Goal: Task Accomplishment & Management: Manage account settings

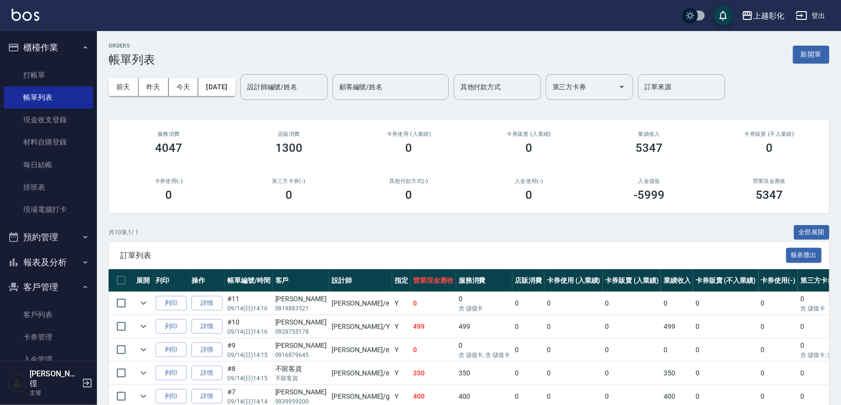
click at [54, 45] on button "櫃檯作業" at bounding box center [48, 47] width 89 height 25
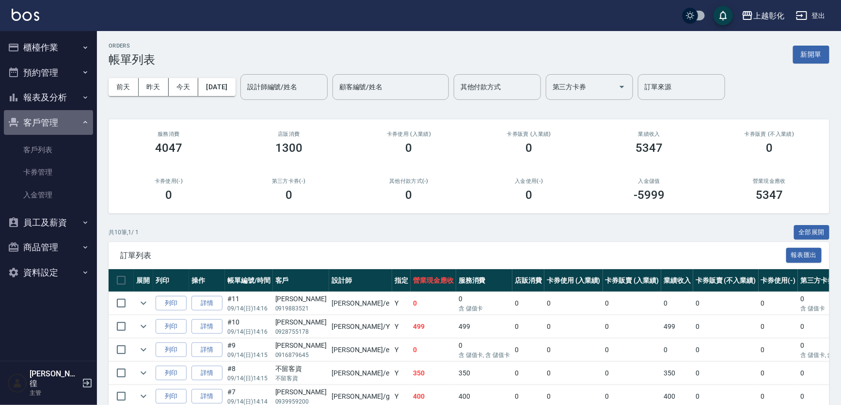
click at [84, 113] on button "客戶管理" at bounding box center [48, 122] width 89 height 25
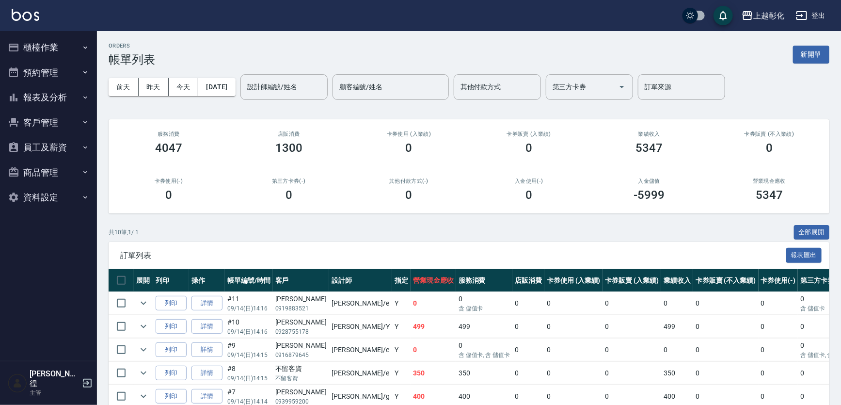
click at [78, 94] on button "報表及分析" at bounding box center [48, 97] width 89 height 25
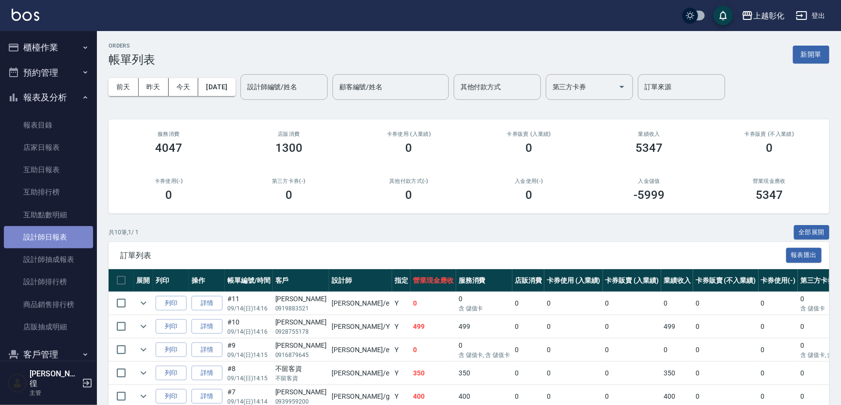
click at [48, 241] on link "設計師日報表" at bounding box center [48, 237] width 89 height 22
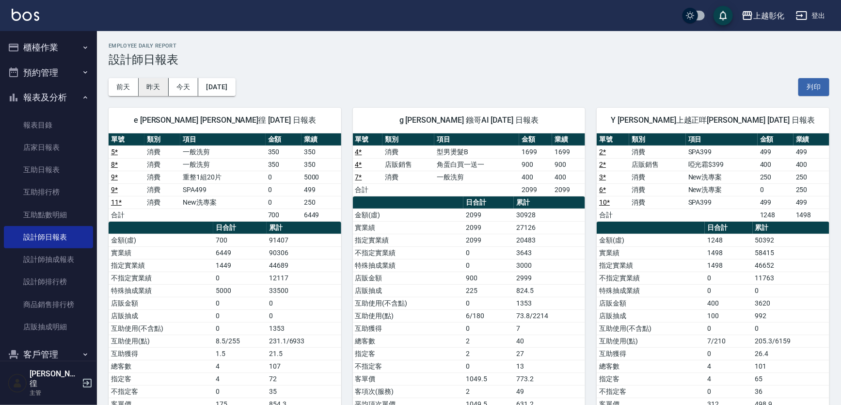
click at [139, 82] on button "昨天" at bounding box center [154, 87] width 30 height 18
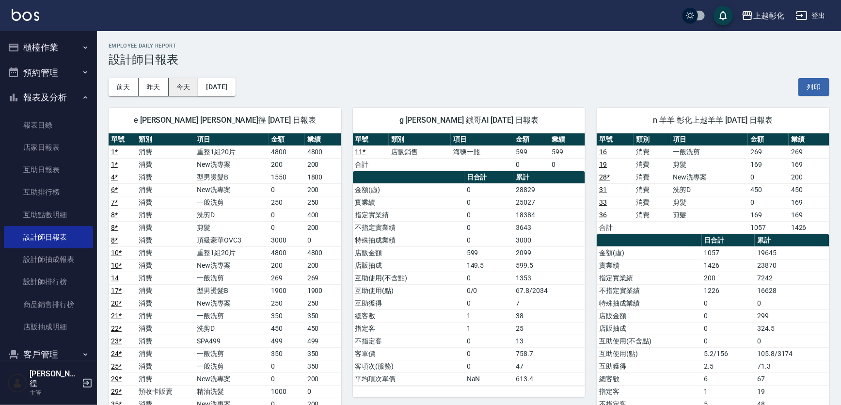
click at [186, 89] on button "今天" at bounding box center [184, 87] width 30 height 18
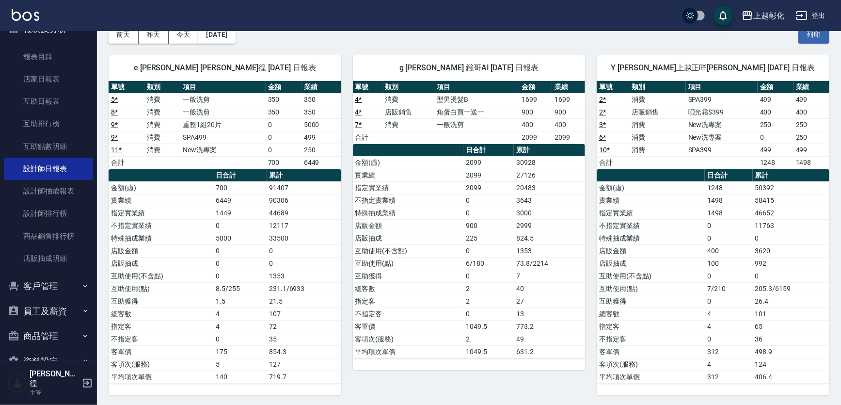
scroll to position [83, 0]
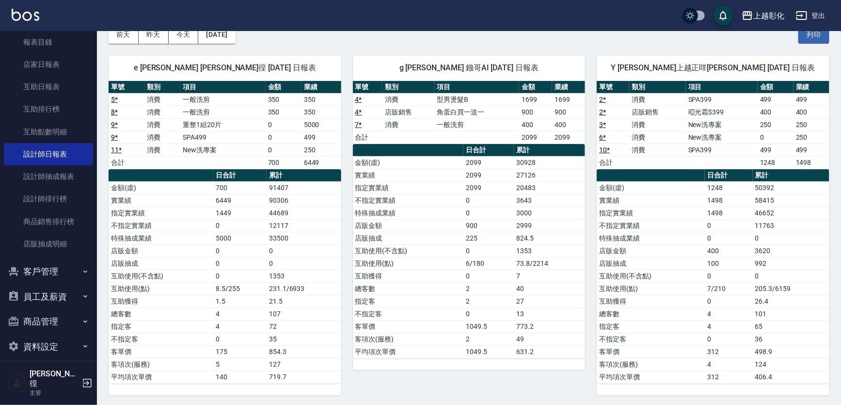
click at [44, 269] on button "客戶管理" at bounding box center [48, 271] width 89 height 25
click at [34, 304] on link "客戶列表" at bounding box center [48, 299] width 89 height 22
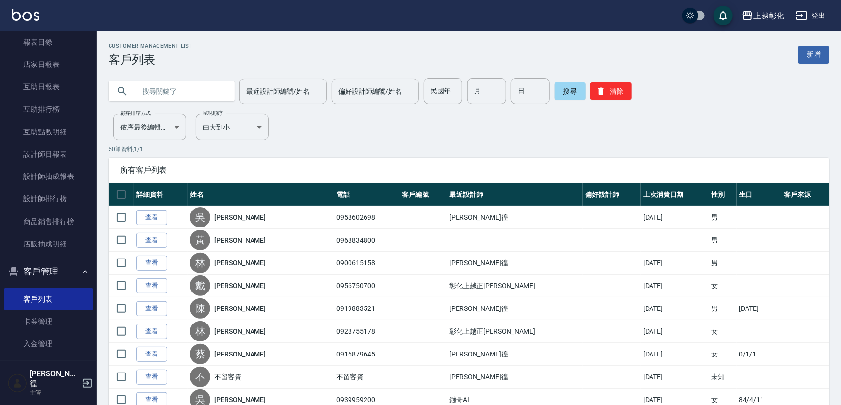
click at [193, 94] on input "text" at bounding box center [181, 91] width 91 height 26
type input "0955682906"
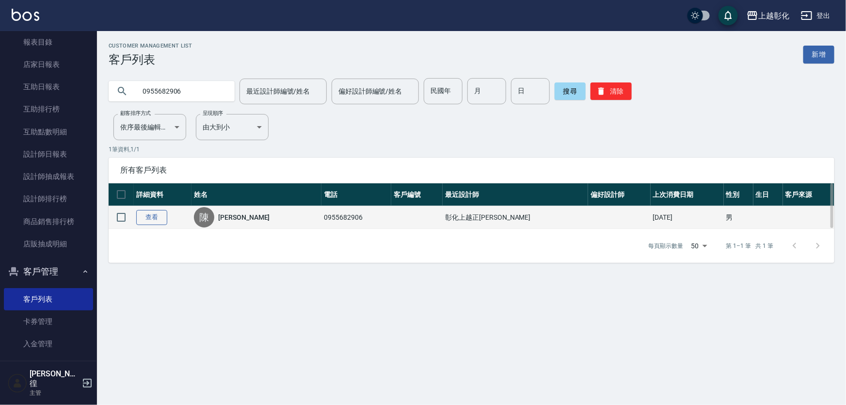
click at [146, 215] on link "查看" at bounding box center [151, 217] width 31 height 15
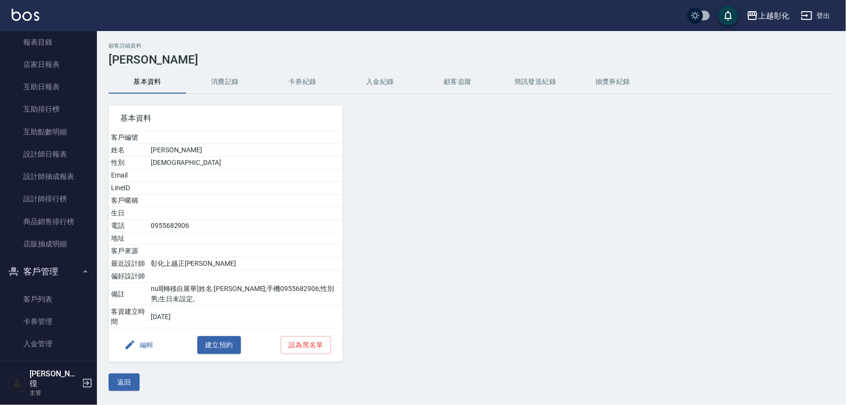
click at [369, 82] on button "入金紀錄" at bounding box center [380, 81] width 78 height 23
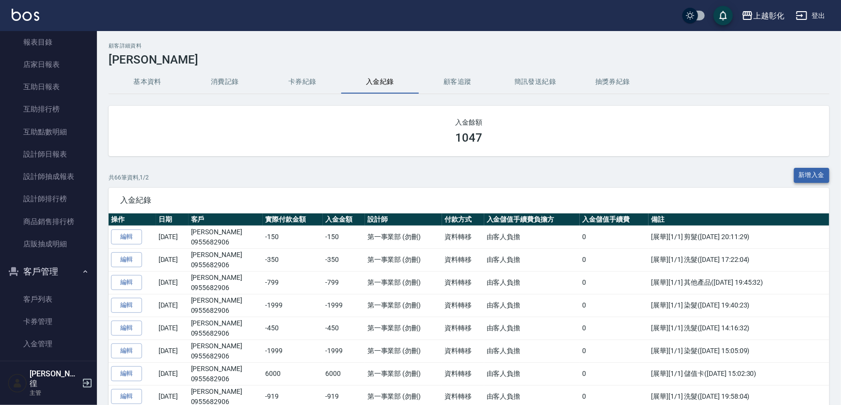
click at [810, 171] on button "新增入金" at bounding box center [812, 175] width 36 height 15
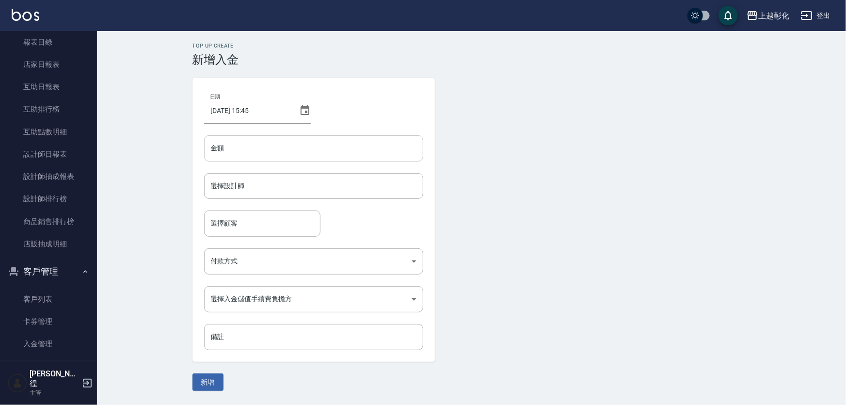
click at [239, 153] on input "金額" at bounding box center [313, 148] width 219 height 26
type input "-599"
click at [254, 183] on input "選擇設計師" at bounding box center [313, 185] width 210 height 17
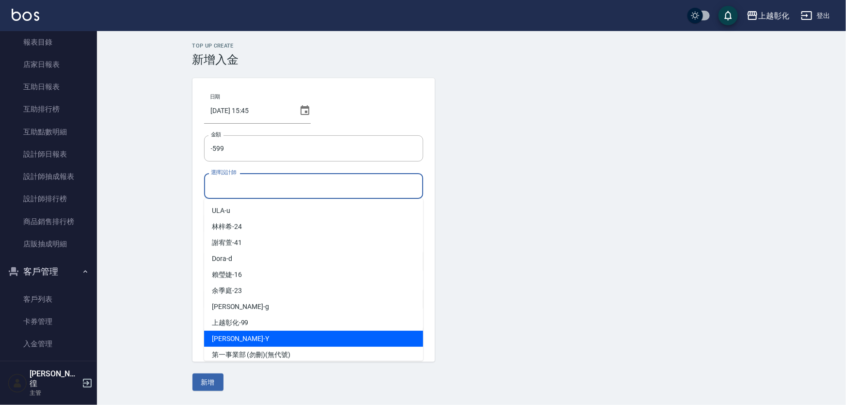
click at [244, 338] on div "YURI -Y" at bounding box center [313, 339] width 219 height 16
type input "YURI-Y"
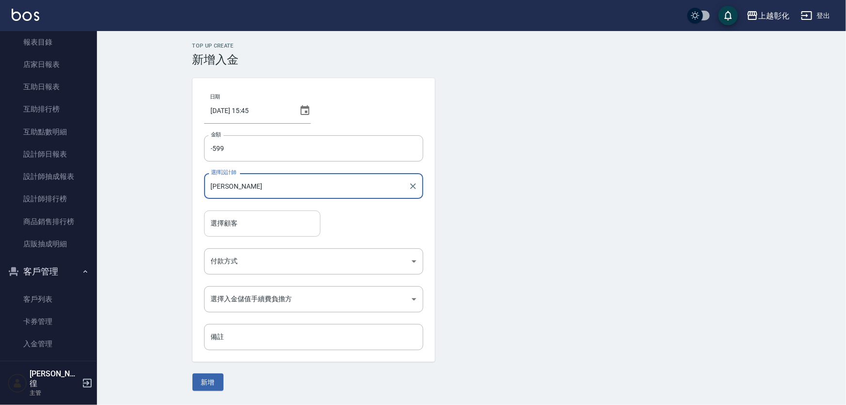
click at [242, 226] on input "選擇顧客" at bounding box center [262, 223] width 108 height 17
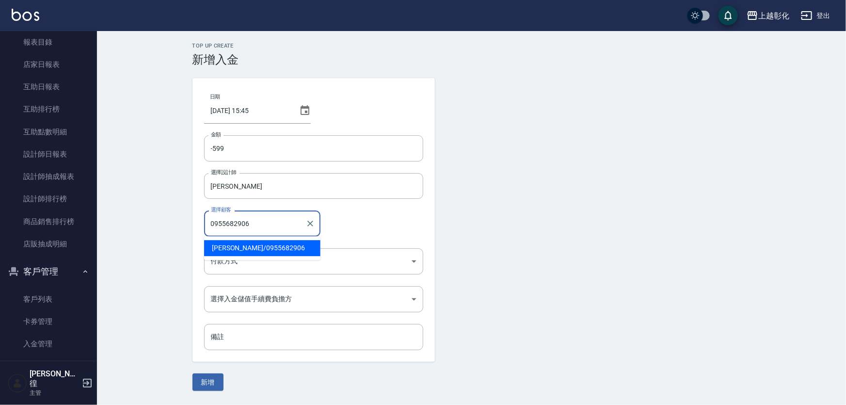
click at [236, 245] on span "陳仕融 / 0955682906" at bounding box center [262, 248] width 116 height 16
type input "陳仕融/0955682906"
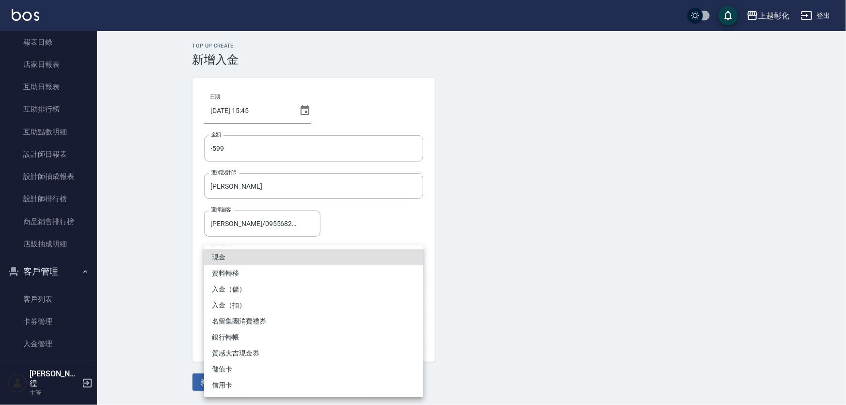
click at [242, 266] on body "上越彰化 登出 櫃檯作業 打帳單 帳單列表 現金收支登錄 材料自購登錄 每日結帳 排班表 現場電腦打卡 預約管理 預約管理 單日預約紀錄 單週預約紀錄 報表及…" at bounding box center [423, 202] width 846 height 405
click at [229, 301] on li "入金（扣）" at bounding box center [313, 305] width 219 height 16
type input "入金（扣）"
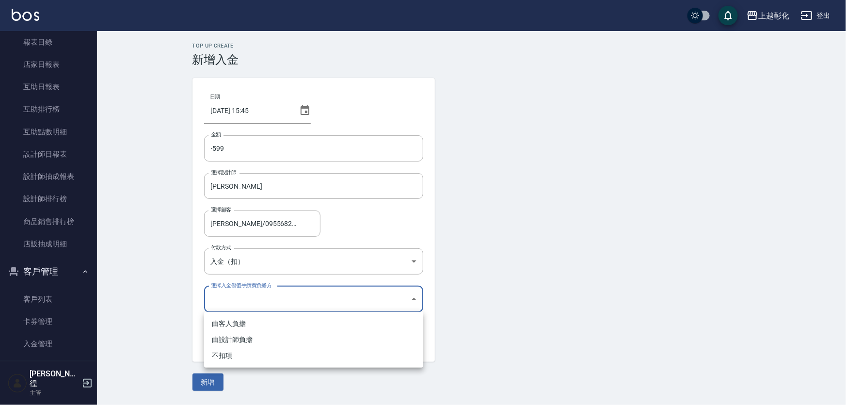
click at [225, 305] on body "上越彰化 登出 櫃檯作業 打帳單 帳單列表 現金收支登錄 材料自購登錄 每日結帳 排班表 現場電腦打卡 預約管理 預約管理 單日預約紀錄 單週預約紀錄 報表及…" at bounding box center [423, 202] width 846 height 405
click at [220, 364] on ul "由客人負擔 由設計師負擔 不扣項" at bounding box center [313, 340] width 219 height 56
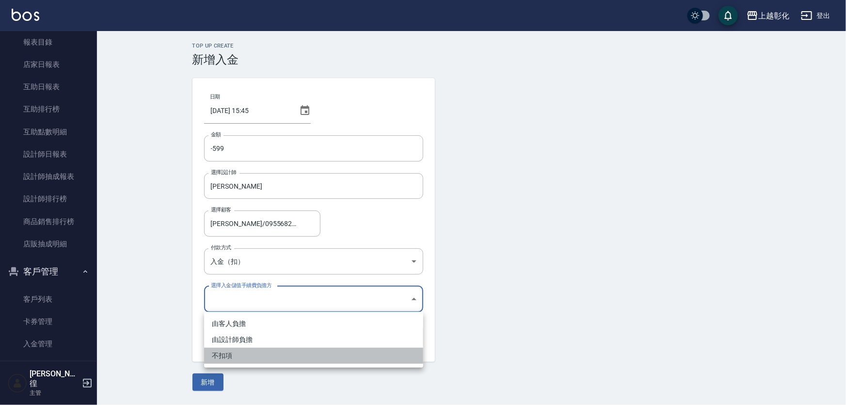
click at [221, 358] on li "不扣項" at bounding box center [313, 356] width 219 height 16
type input "WITHOUTHANDLINGFEE"
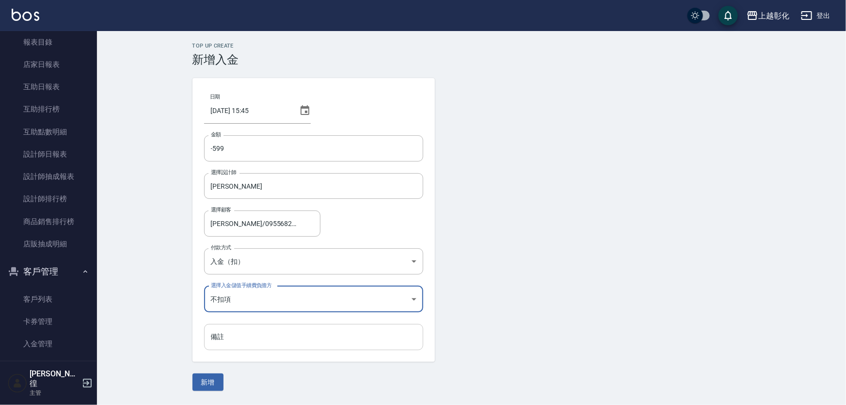
click at [242, 340] on input "備註" at bounding box center [313, 337] width 219 height 26
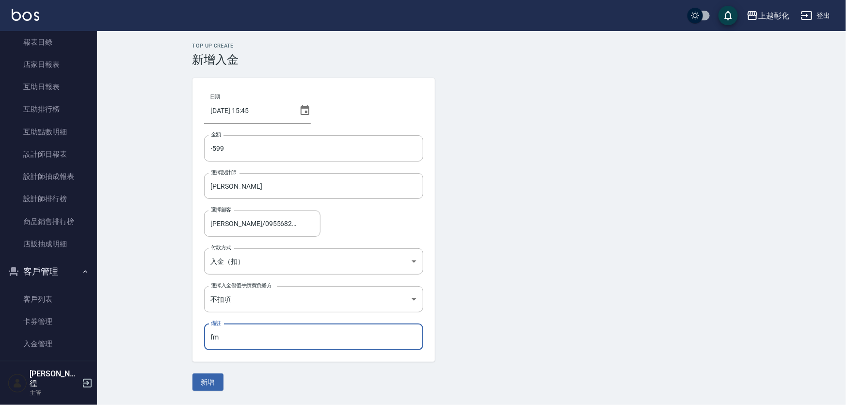
type input "f"
type input "去角質"
click at [207, 386] on button "新增" at bounding box center [207, 382] width 31 height 18
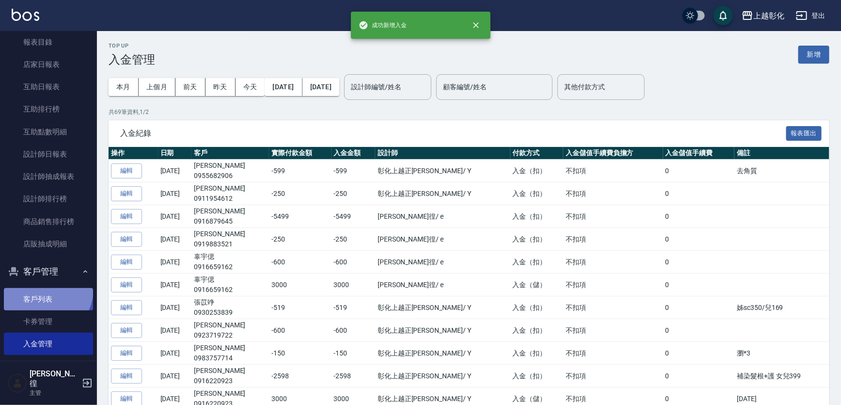
click at [44, 289] on link "客戶列表" at bounding box center [48, 299] width 89 height 22
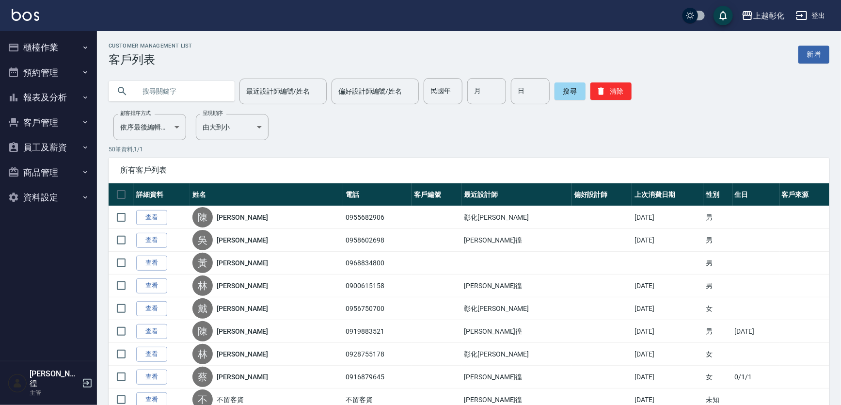
click at [28, 118] on button "客戶管理" at bounding box center [48, 122] width 89 height 25
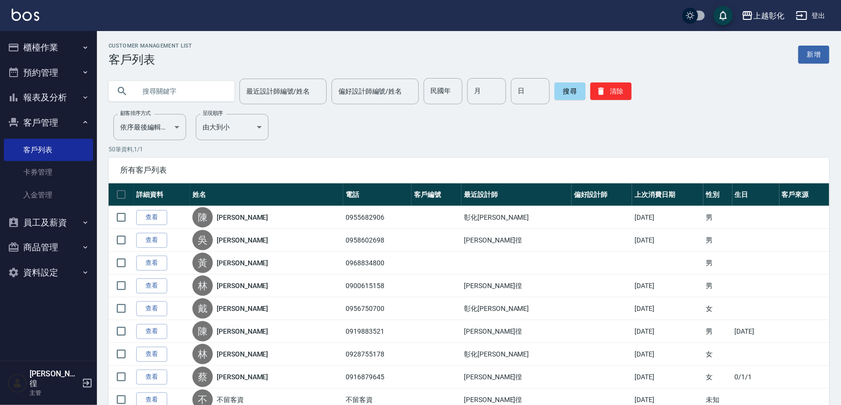
click at [174, 90] on input "text" at bounding box center [181, 91] width 91 height 26
type input "接髮"
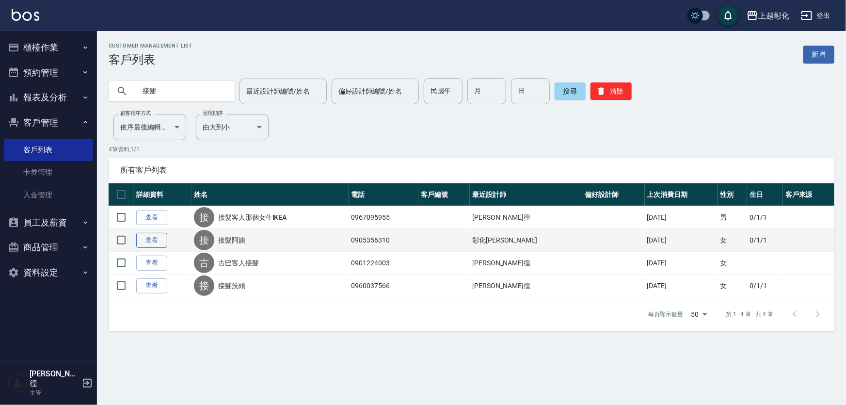
click at [147, 237] on link "查看" at bounding box center [151, 240] width 31 height 15
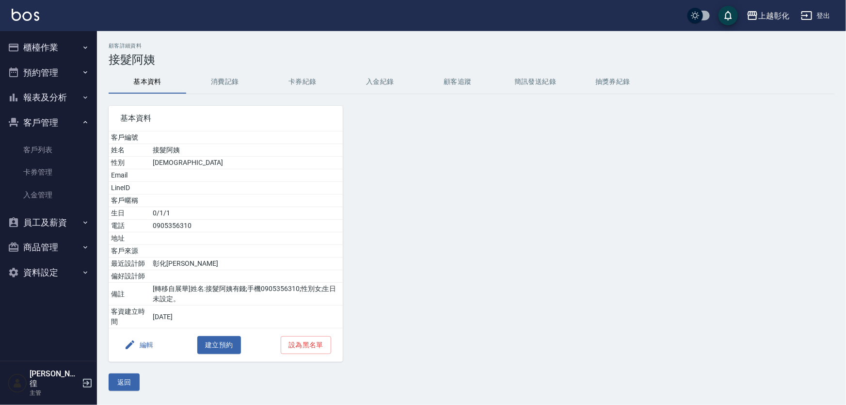
click at [368, 81] on button "入金紀錄" at bounding box center [380, 81] width 78 height 23
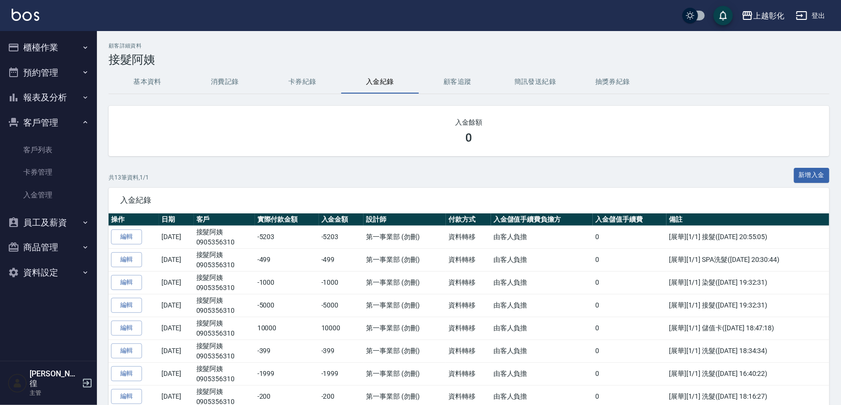
click at [445, 80] on button "顧客追蹤" at bounding box center [458, 81] width 78 height 23
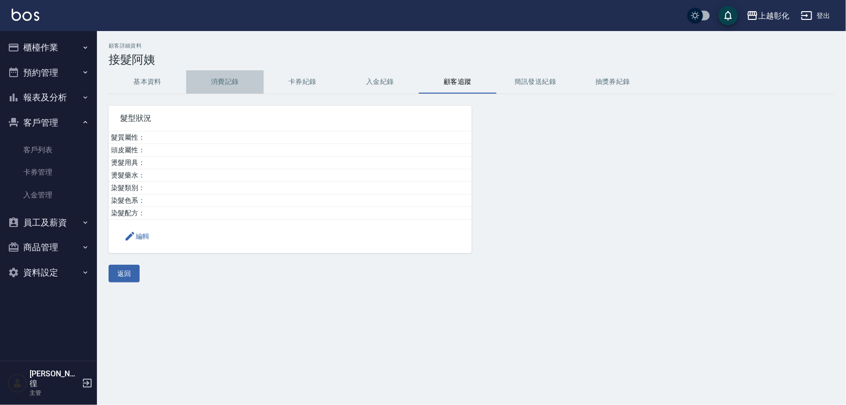
click at [209, 85] on button "消費記錄" at bounding box center [225, 81] width 78 height 23
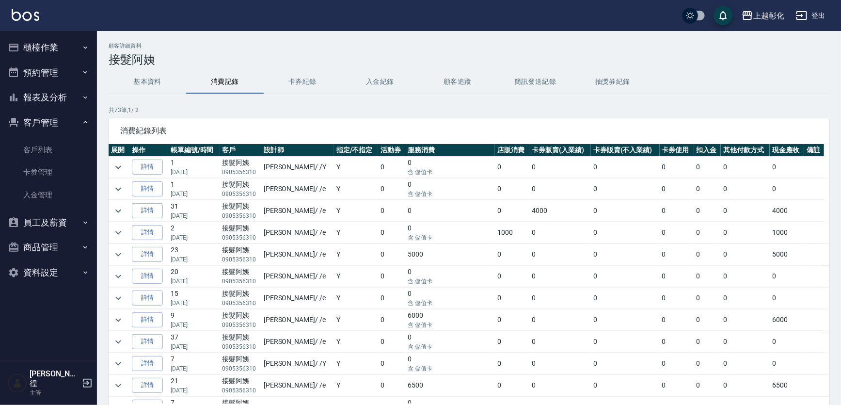
click at [40, 44] on button "櫃檯作業" at bounding box center [48, 47] width 89 height 25
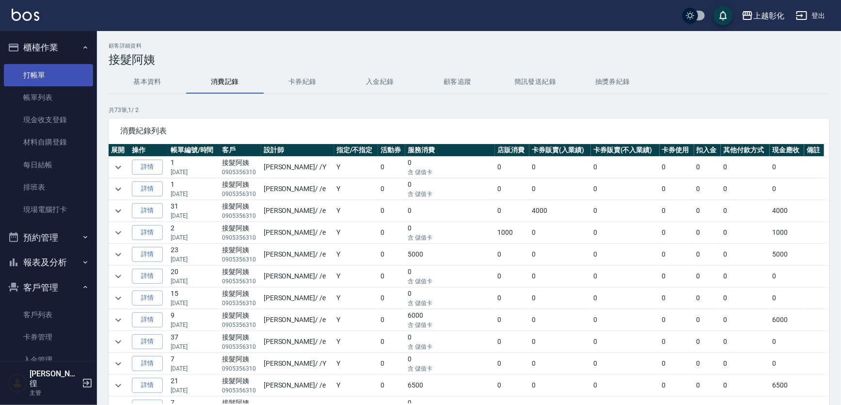
click at [43, 64] on link "打帳單" at bounding box center [48, 75] width 89 height 22
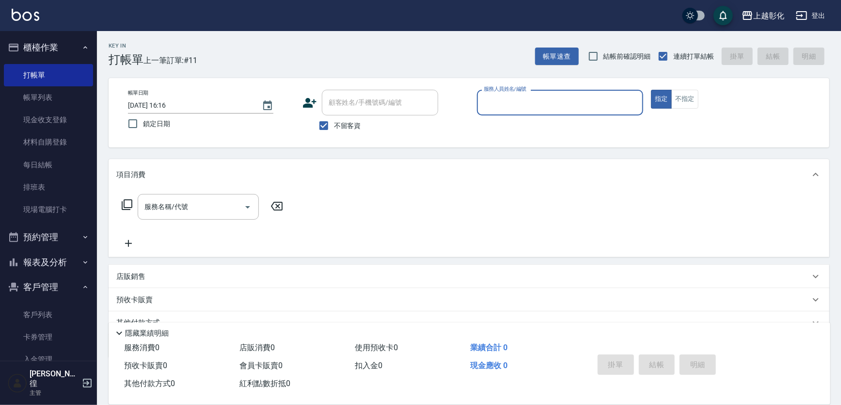
click at [344, 119] on label "不留客資" at bounding box center [338, 125] width 48 height 20
click at [334, 119] on input "不留客資" at bounding box center [324, 125] width 20 height 20
checkbox input "false"
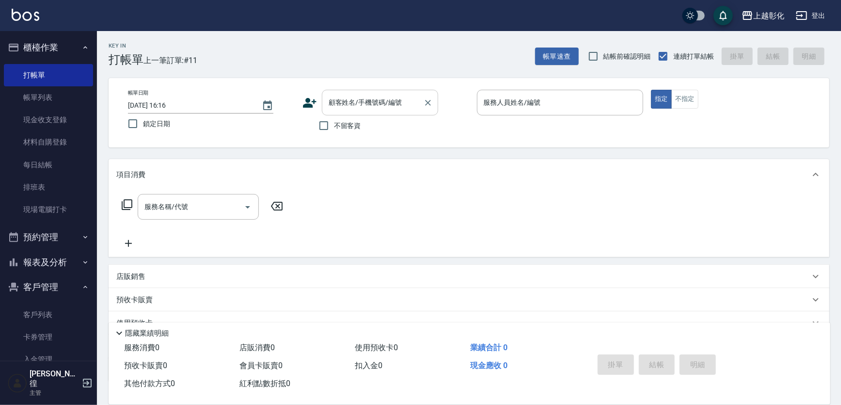
click at [345, 99] on div "顧客姓名/手機號碼/編號 顧客姓名/手機號碼/編號" at bounding box center [380, 103] width 116 height 26
type input "ㄑ"
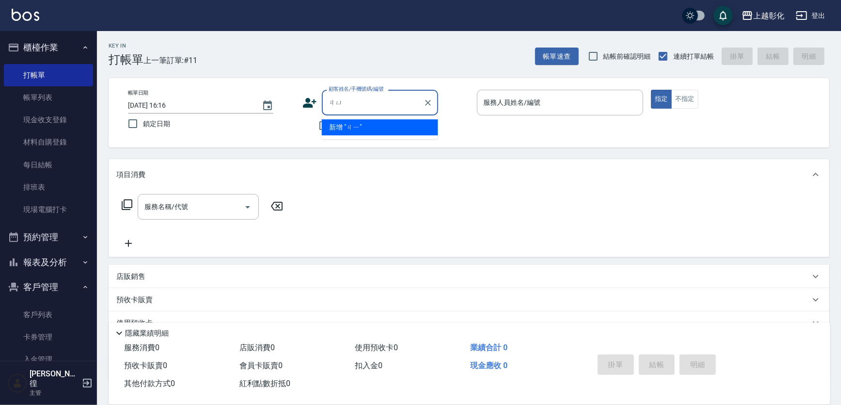
type input "居"
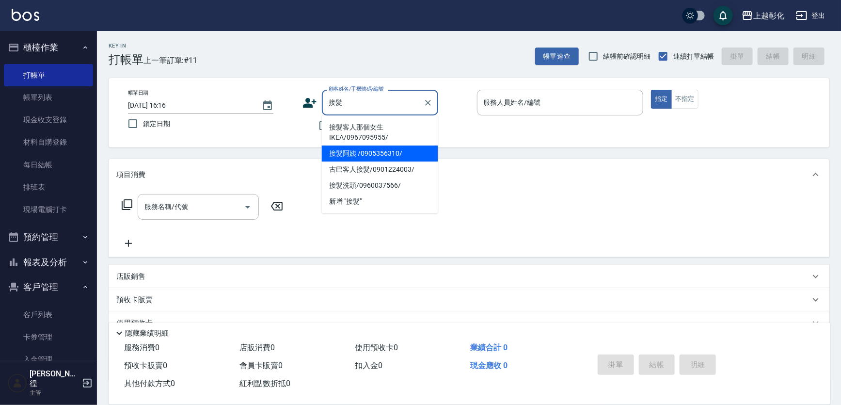
type input "接髮阿姨 /0905356310/"
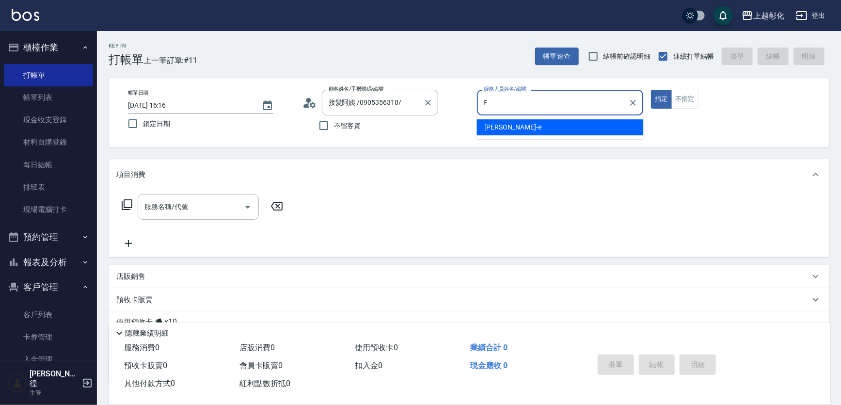
type input "[PERSON_NAME]-e"
type button "true"
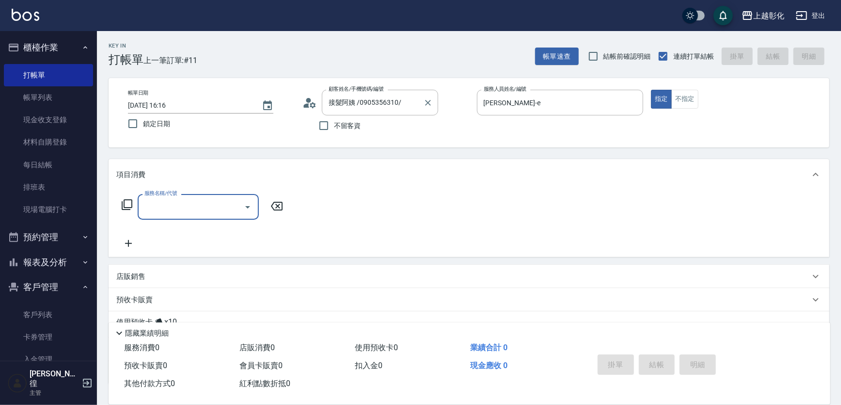
type input "9"
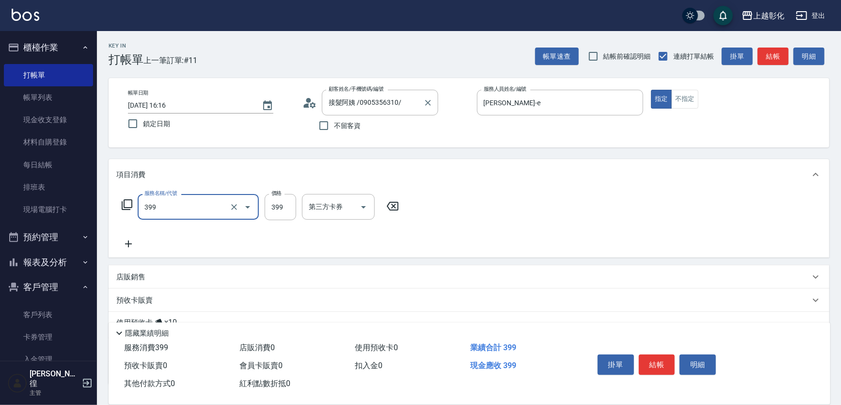
type input "貼片洗髮(399)"
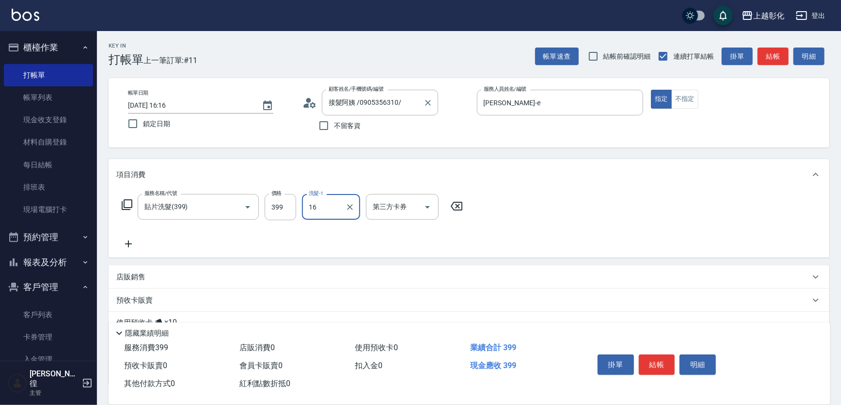
type input "[PERSON_NAME]-16"
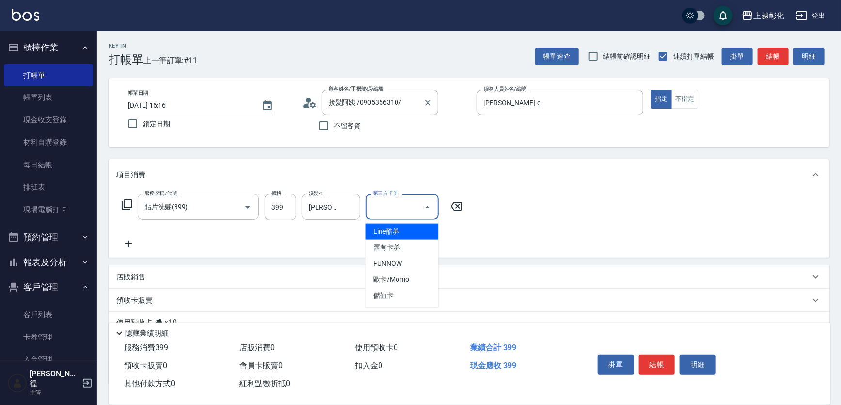
type input "儲值卡"
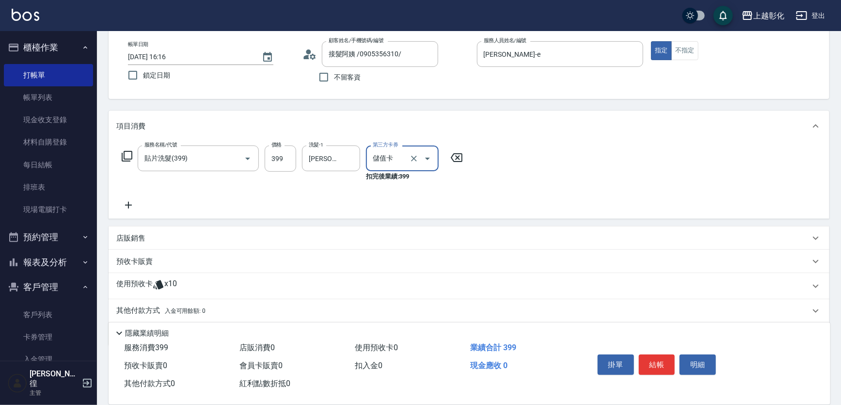
scroll to position [80, 0]
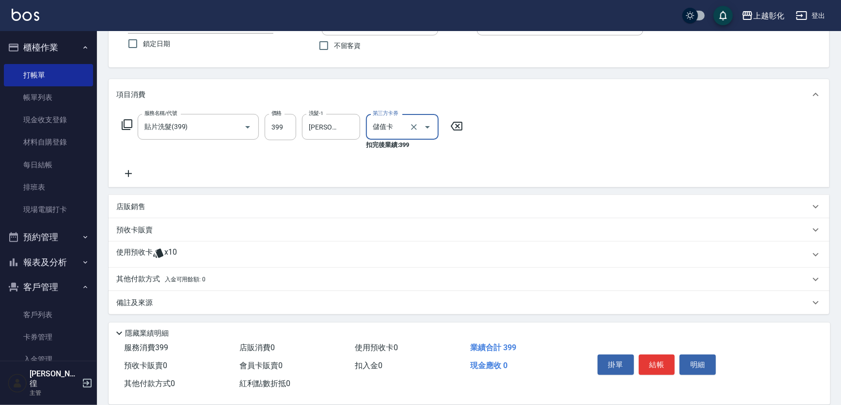
click at [179, 250] on div "使用預收卡 x10" at bounding box center [463, 254] width 694 height 15
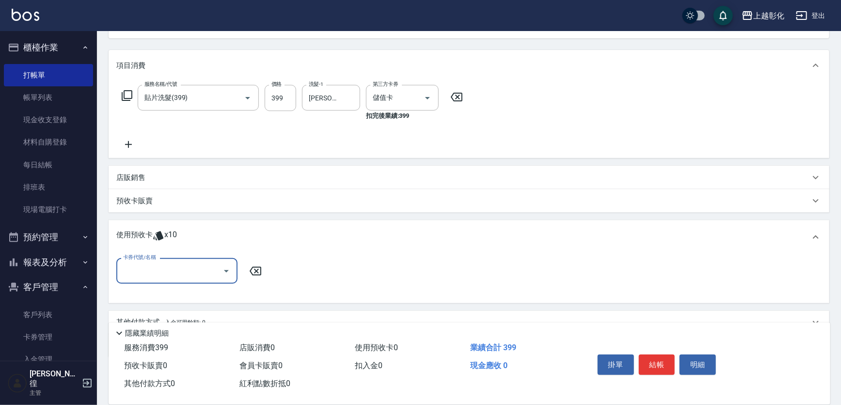
scroll to position [144, 0]
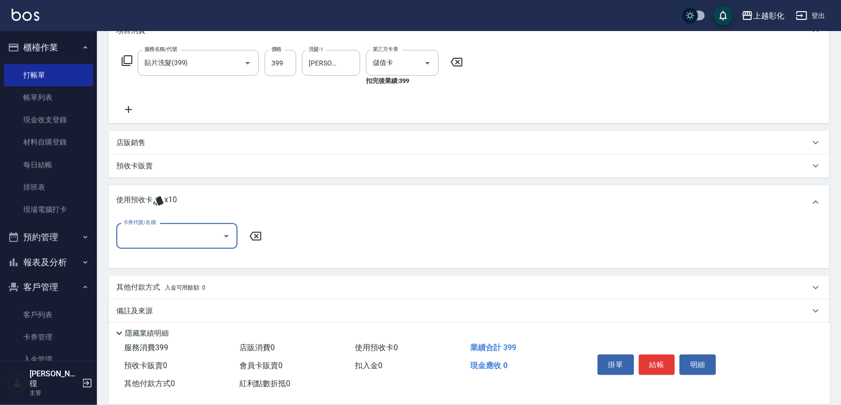
type input "ㄍ"
type input "3"
click at [177, 264] on div "海鹽洗髮 剩餘4張" at bounding box center [176, 261] width 121 height 16
type input "海鹽洗髮"
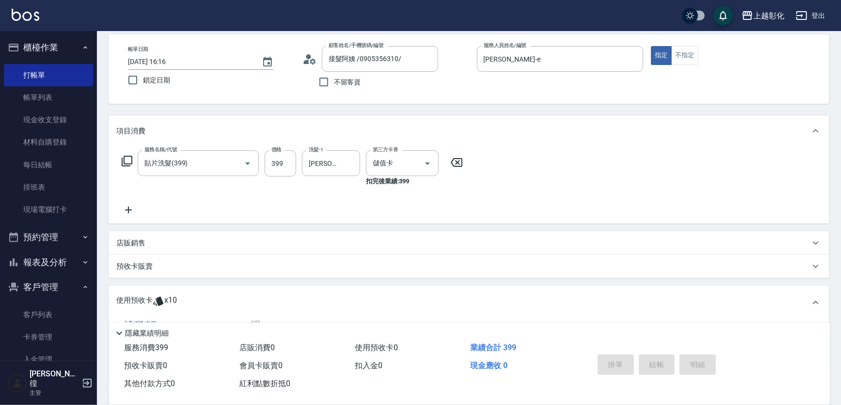
scroll to position [15, 0]
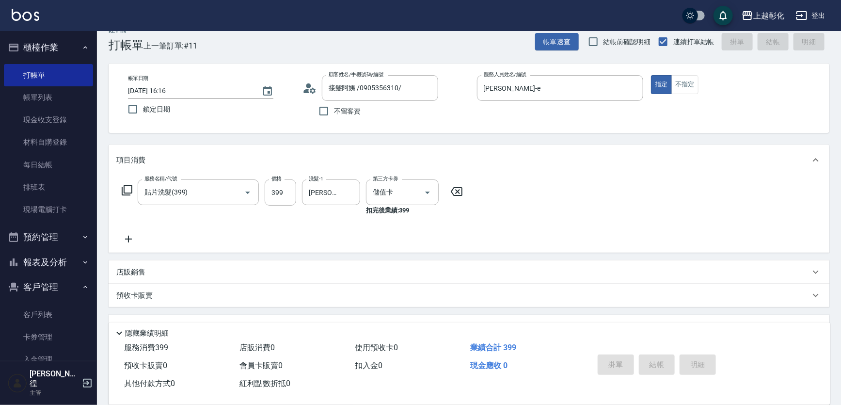
type input "[DATE] 16:17"
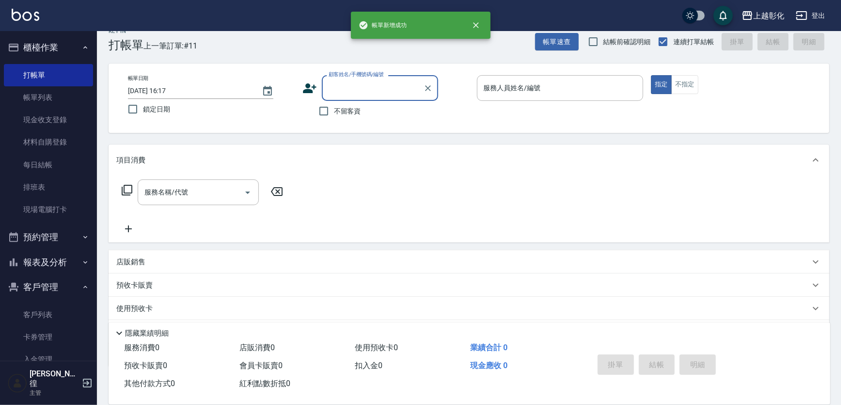
scroll to position [0, 0]
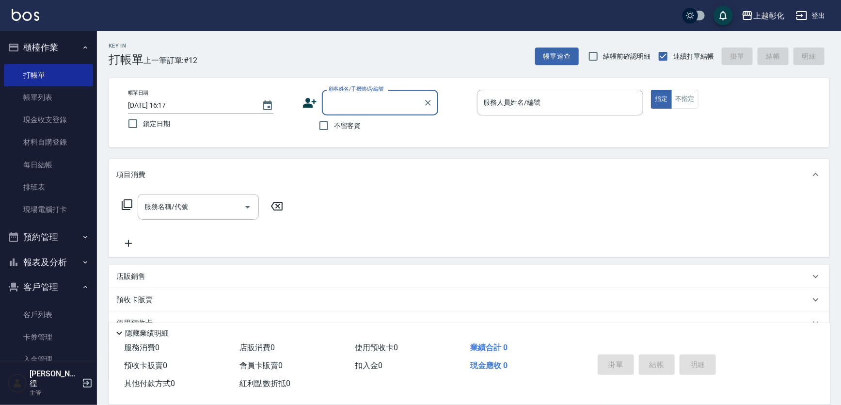
click at [57, 41] on button "櫃檯作業" at bounding box center [48, 47] width 89 height 25
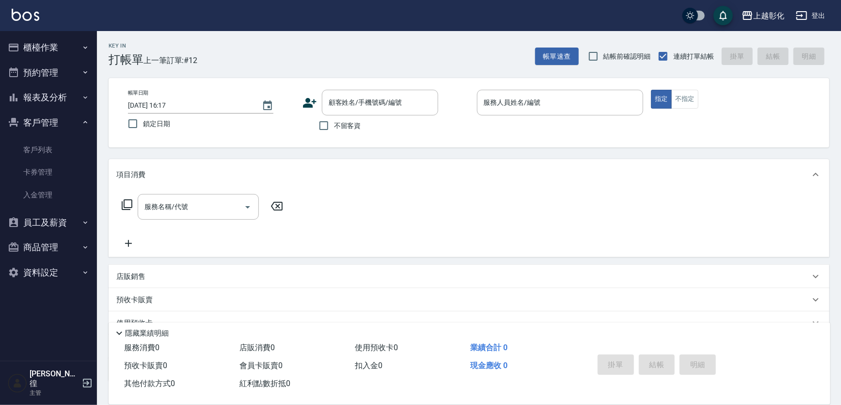
click at [85, 126] on icon "button" at bounding box center [85, 122] width 8 height 8
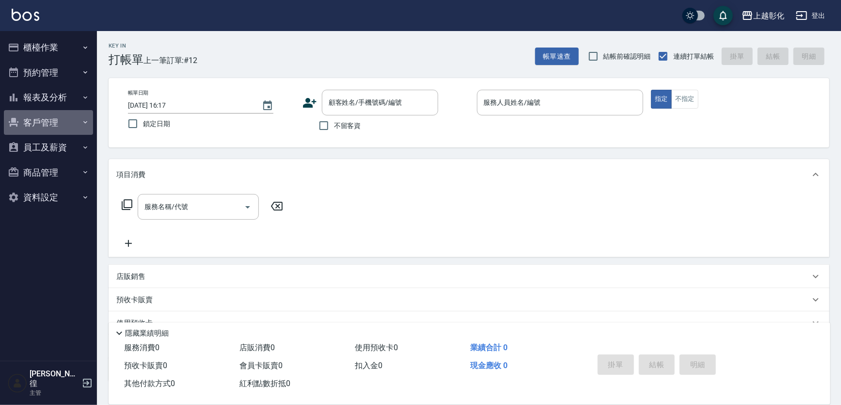
click at [48, 127] on button "客戶管理" at bounding box center [48, 122] width 89 height 25
click at [46, 154] on link "客戶列表" at bounding box center [48, 150] width 89 height 22
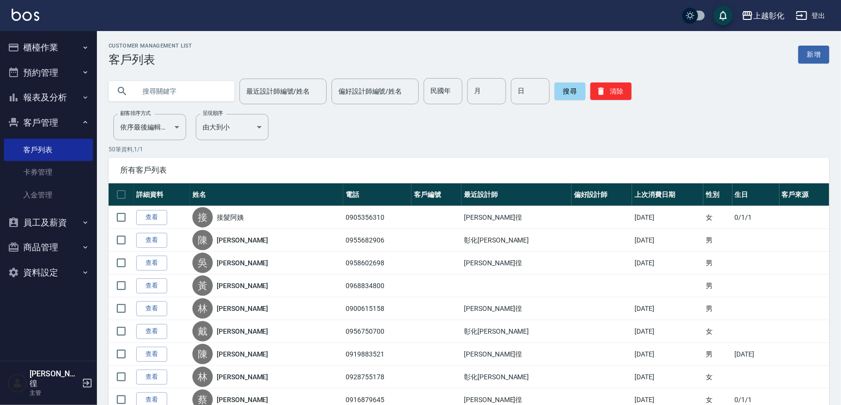
click at [188, 92] on input "text" at bounding box center [181, 91] width 91 height 26
type input "0975210"
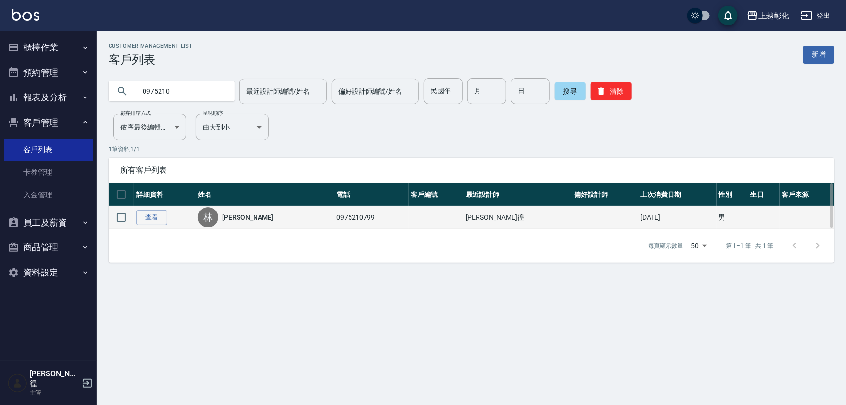
click at [149, 206] on td "查看" at bounding box center [165, 217] width 62 height 23
click at [148, 213] on link "查看" at bounding box center [151, 217] width 31 height 15
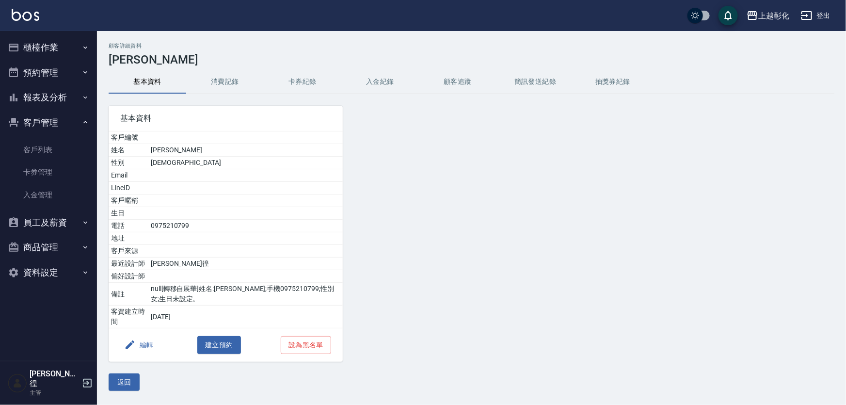
click at [343, 90] on button "入金紀錄" at bounding box center [380, 81] width 78 height 23
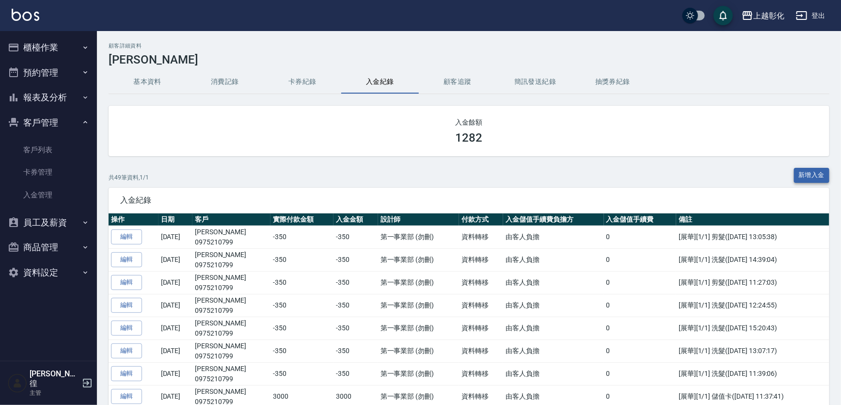
click at [803, 171] on button "新增入金" at bounding box center [812, 175] width 36 height 15
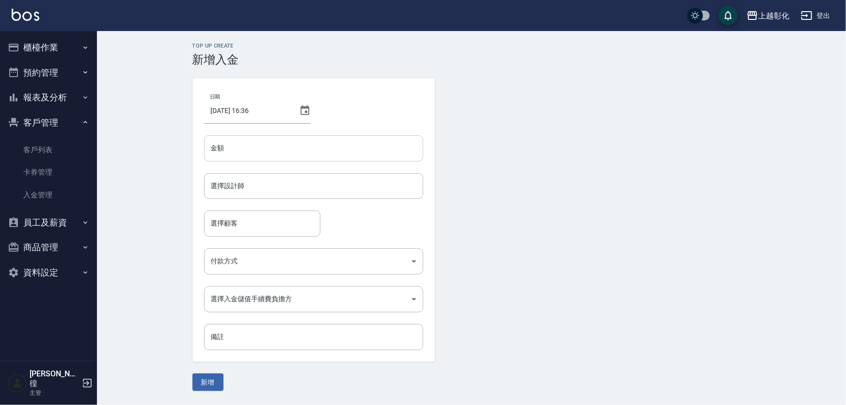
click at [274, 140] on input "金額" at bounding box center [313, 148] width 219 height 26
type input "-5"
click at [274, 176] on div "選擇設計師" at bounding box center [313, 186] width 219 height 26
type input "-350"
type input "[PERSON_NAME]-e"
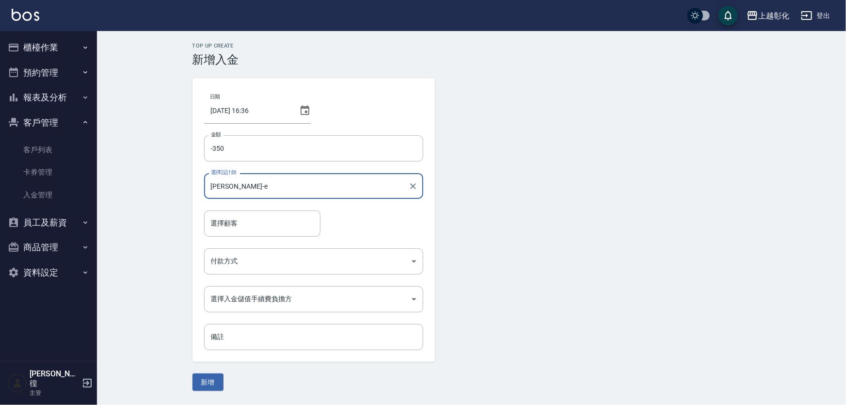
click at [270, 237] on div "日期 [DATE] 16:36 金額 -350 金額 選擇設計師 [PERSON_NAME]-e 選擇設計師 選擇顧客 選擇顧客 付款方式 ​ 付款方式 選擇…" at bounding box center [313, 220] width 242 height 284
click at [276, 232] on input "選擇顧客" at bounding box center [262, 223] width 108 height 17
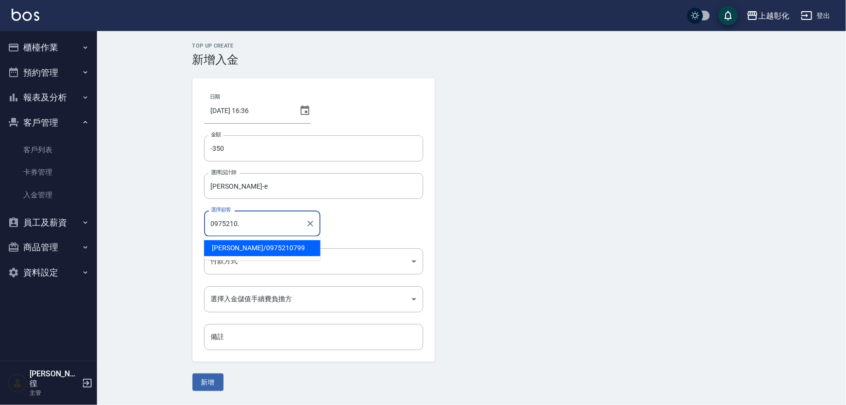
click at [192, 373] on button "新增" at bounding box center [207, 382] width 31 height 18
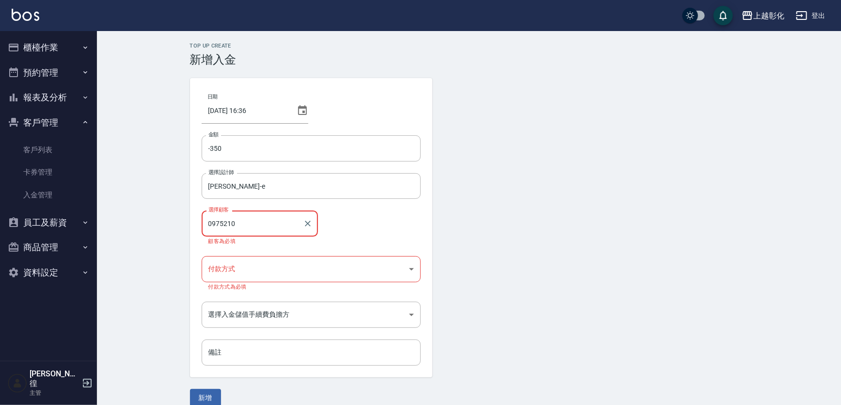
click at [276, 231] on input "0975210" at bounding box center [252, 223] width 93 height 17
click at [262, 223] on input "0975210" at bounding box center [252, 223] width 93 height 17
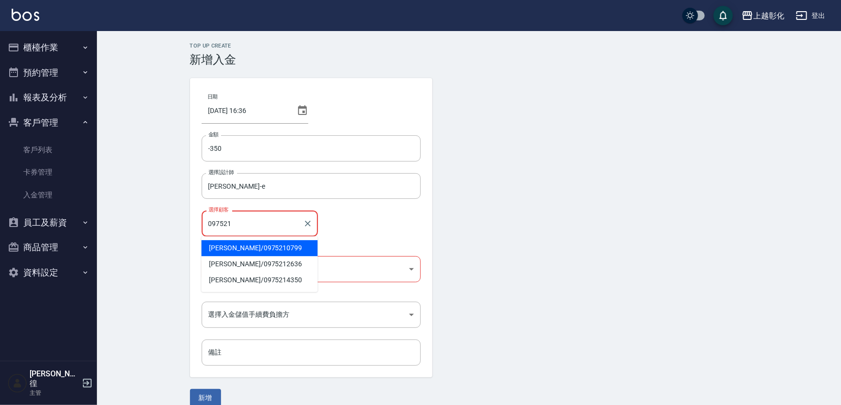
click at [272, 251] on span "[PERSON_NAME]/ 0975210799" at bounding box center [259, 248] width 116 height 16
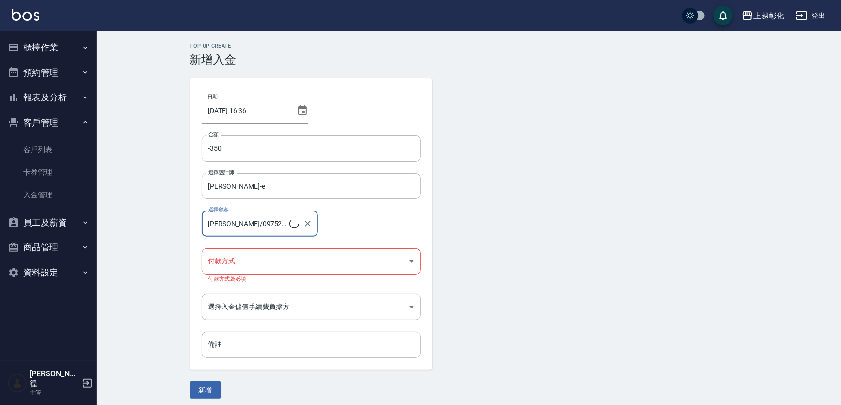
type input "[PERSON_NAME]/0975210799"
click at [265, 270] on body "上越彰化 登出 櫃檯作業 打帳單 帳單列表 現金收支登錄 材料自購登錄 每日結帳 排班表 現場電腦打卡 預約管理 預約管理 單日預約紀錄 單週預約紀錄 報表及…" at bounding box center [420, 205] width 841 height 410
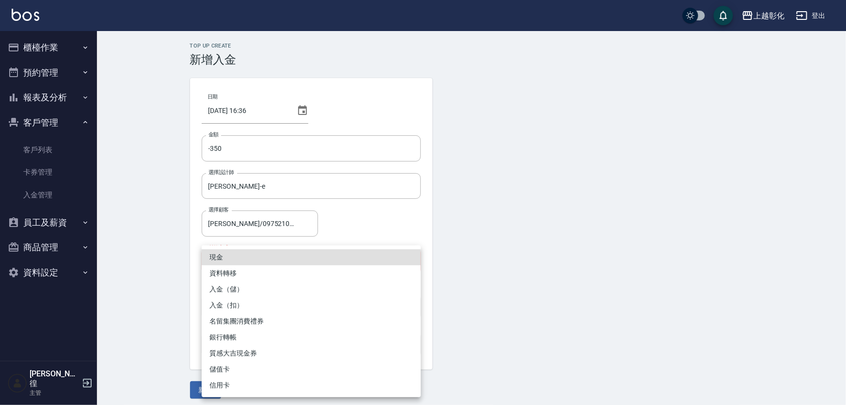
click at [256, 307] on li "入金（扣）" at bounding box center [311, 305] width 219 height 16
type input "入金（扣）"
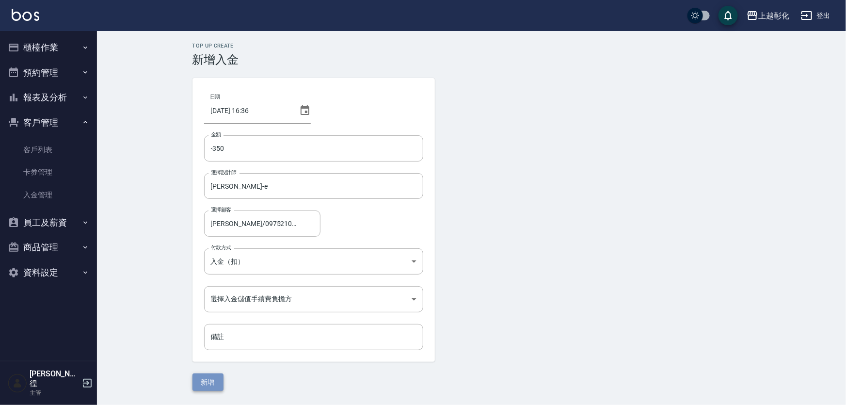
click at [199, 383] on button "新增" at bounding box center [207, 382] width 31 height 18
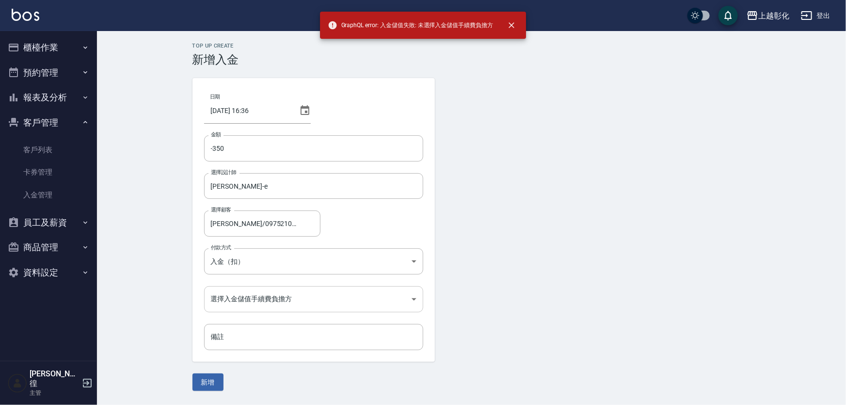
click at [255, 302] on body "GraphQL error: 入金儲值失敗: 未選擇入金儲值手續費負擔方 上越彰化 登出 櫃檯作業 打帳單 帳單列表 現金收支登錄 材料自購登錄 每日結帳 排…" at bounding box center [423, 202] width 846 height 405
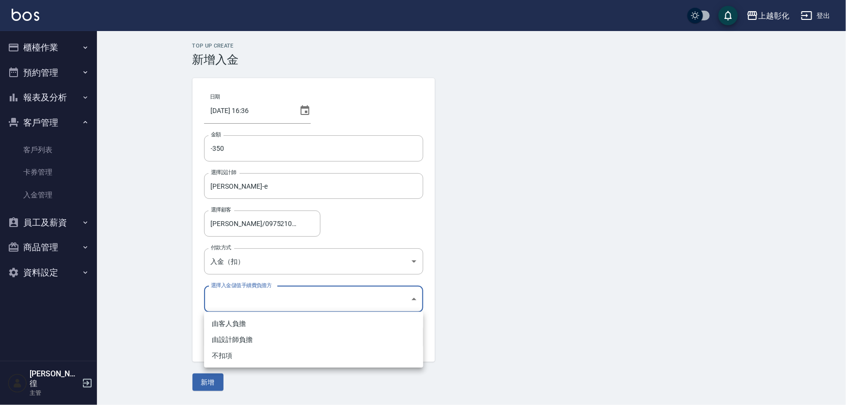
click at [235, 352] on li "不扣項" at bounding box center [313, 356] width 219 height 16
type input "WITHOUTHANDLINGFEE"
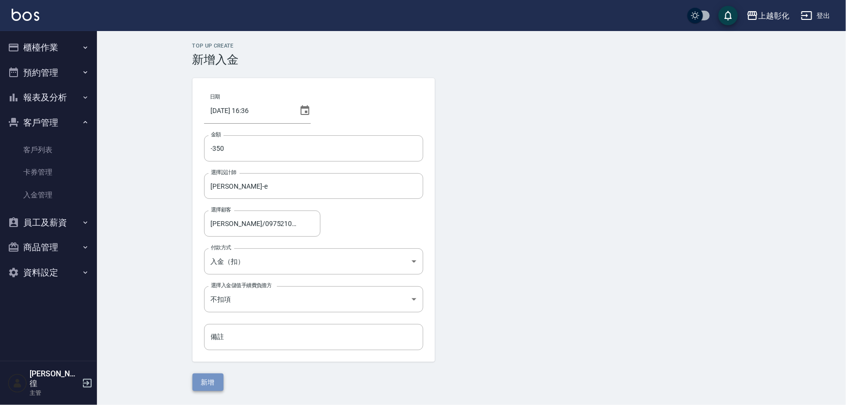
click at [203, 386] on button "新增" at bounding box center [207, 382] width 31 height 18
